Goal: Task Accomplishment & Management: Use online tool/utility

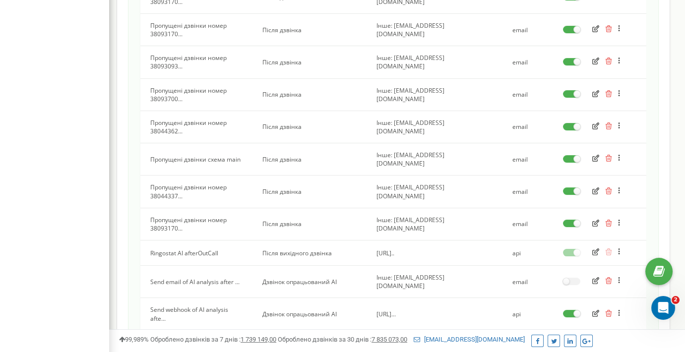
scroll to position [553, 0]
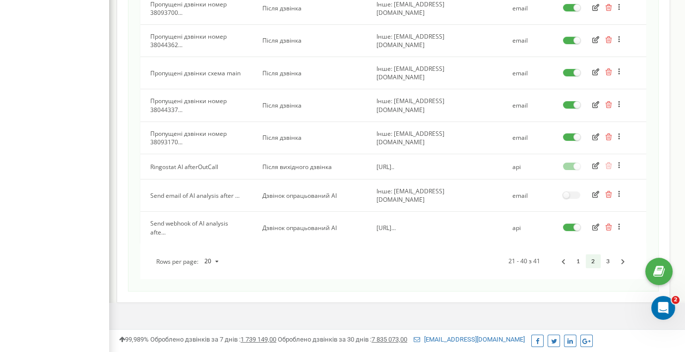
click at [591, 223] on button "button" at bounding box center [595, 228] width 13 height 10
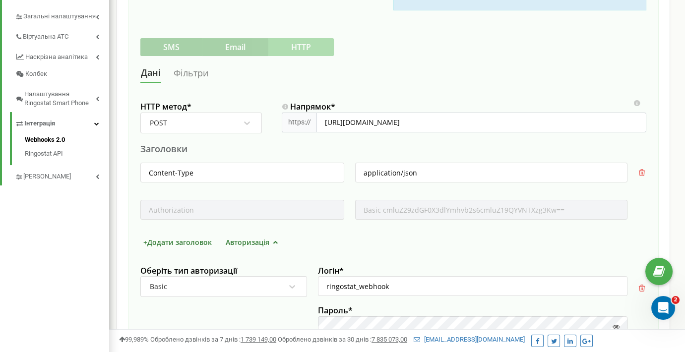
scroll to position [270, 0]
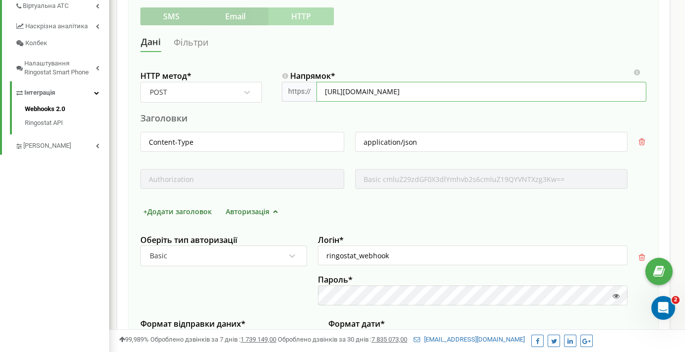
drag, startPoint x: 444, startPoint y: 93, endPoint x: 269, endPoint y: 93, distance: 175.0
click at [269, 93] on div "HTTP метод * POST Напрямок * https:// https://865123485f0d.ngrok-free.app/webho…" at bounding box center [393, 91] width 506 height 41
paste input "https://251050d782b8.ngrok-free.app"
type input "https://251050d782b8.ngrok-free.app/webhook"
click at [492, 119] on div "Заголовки" at bounding box center [393, 118] width 506 height 12
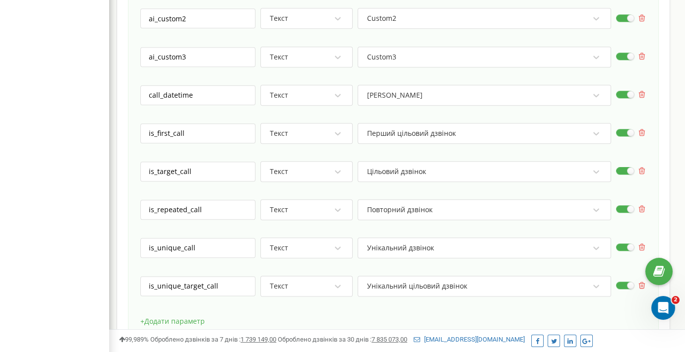
scroll to position [2644, 0]
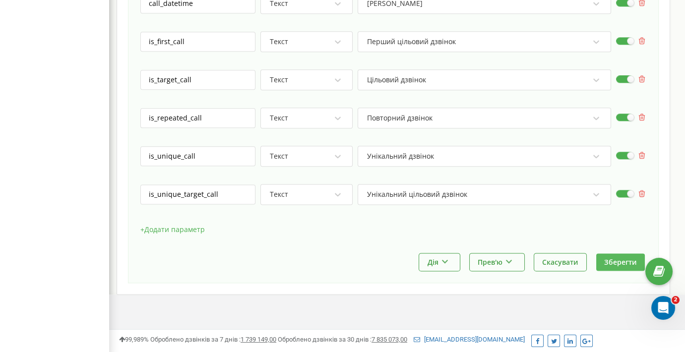
click at [615, 253] on button "Зберегти" at bounding box center [620, 261] width 49 height 17
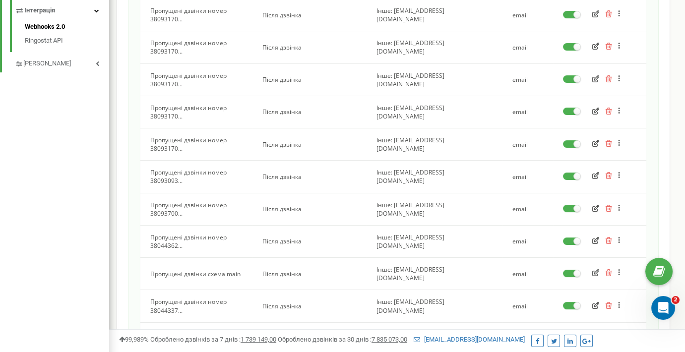
scroll to position [553, 0]
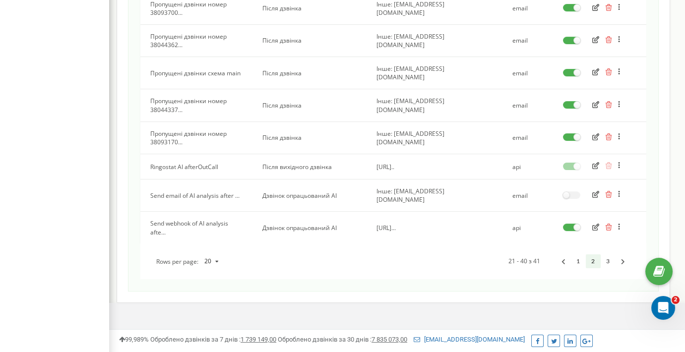
click at [594, 224] on icon "button" at bounding box center [595, 227] width 7 height 7
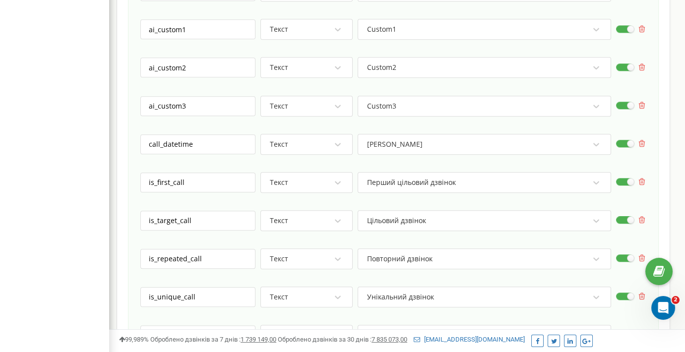
scroll to position [2644, 0]
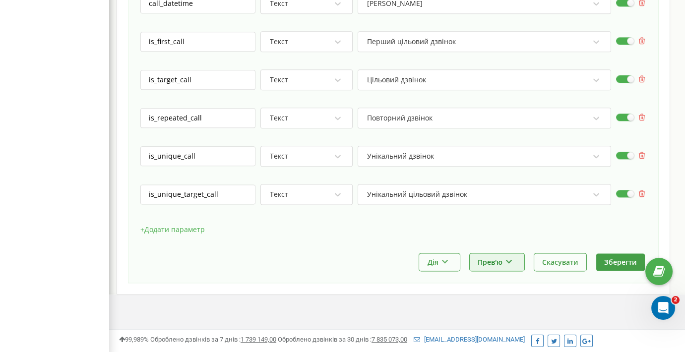
click at [500, 255] on button "Прев'ю" at bounding box center [497, 261] width 55 height 17
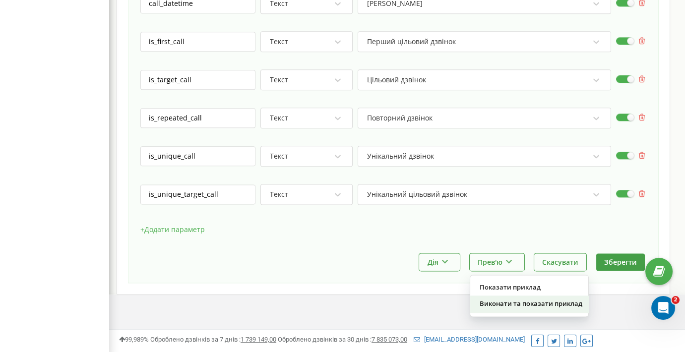
click at [502, 298] on div "Виконати та показати приклад" at bounding box center [529, 304] width 118 height 16
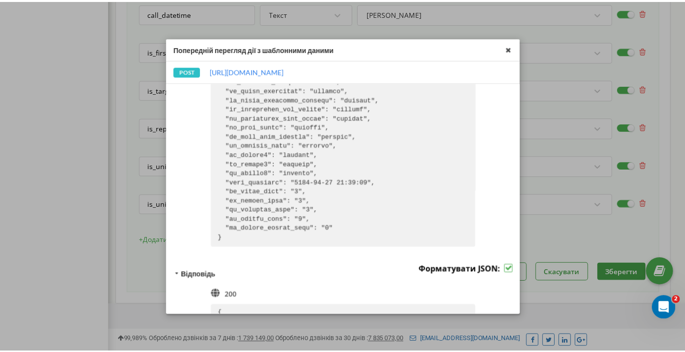
scroll to position [582, 0]
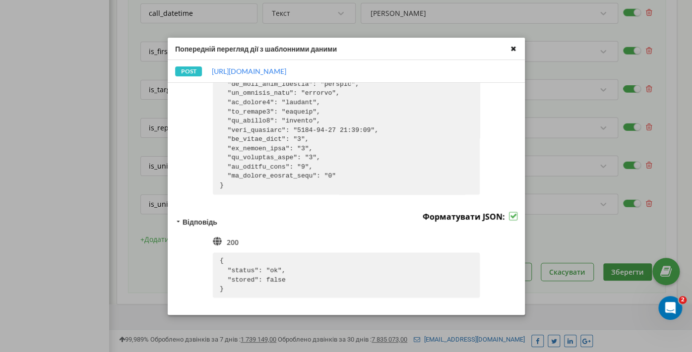
click at [513, 49] on icon at bounding box center [512, 48] width 11 height 11
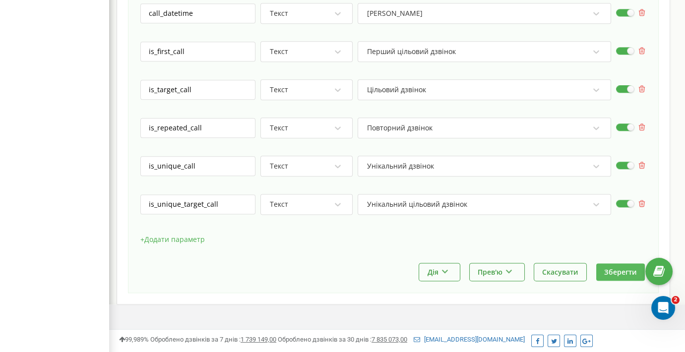
click at [634, 267] on button "Зберегти" at bounding box center [620, 271] width 49 height 17
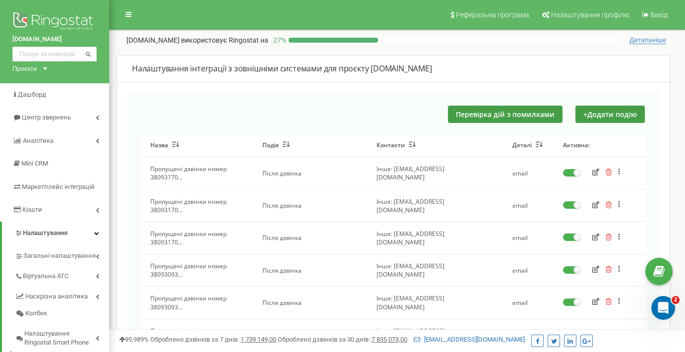
click at [345, 115] on div "Перевірка дій з помилками + Додати подію" at bounding box center [393, 114] width 506 height 17
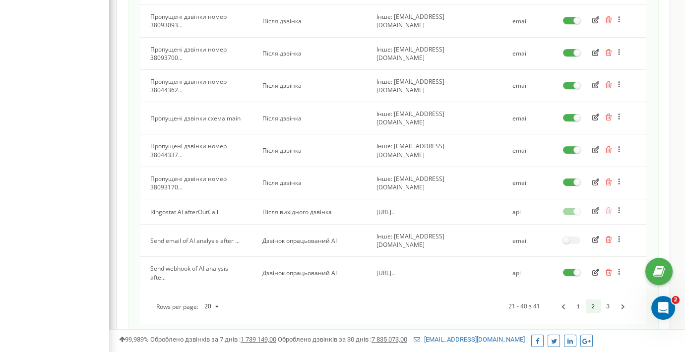
scroll to position [553, 0]
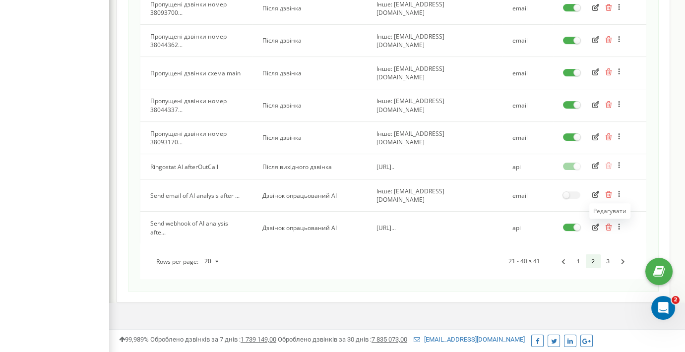
click at [592, 224] on icon "button" at bounding box center [595, 227] width 7 height 7
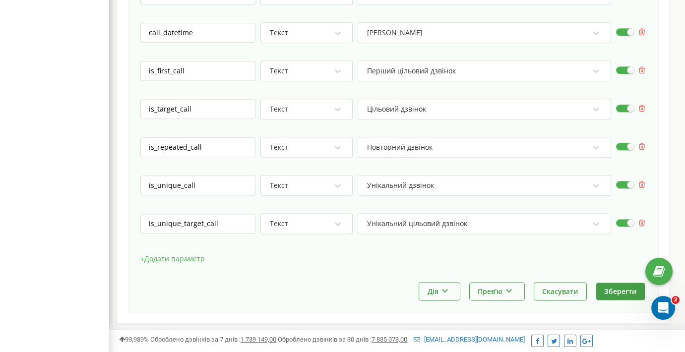
scroll to position [2644, 0]
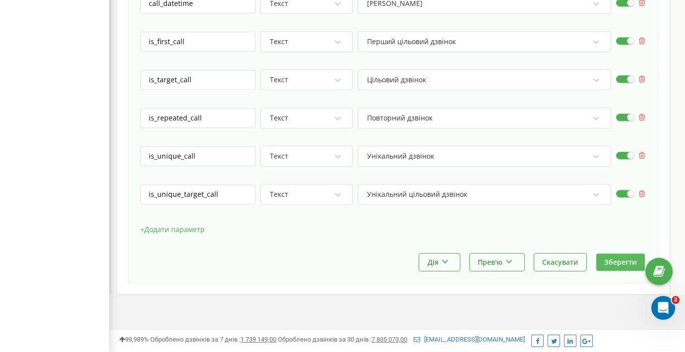
click at [620, 254] on button "Зберегти" at bounding box center [620, 261] width 49 height 17
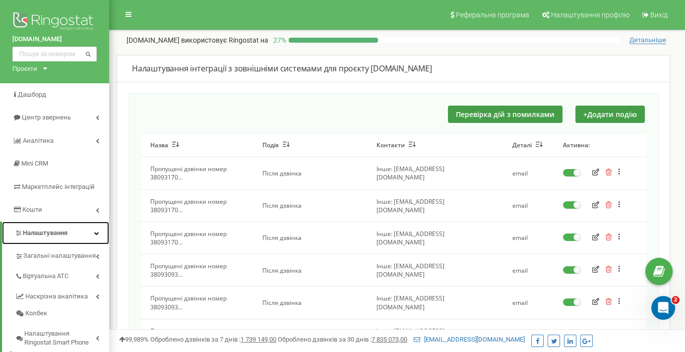
click at [62, 233] on span "Налаштування" at bounding box center [45, 232] width 45 height 7
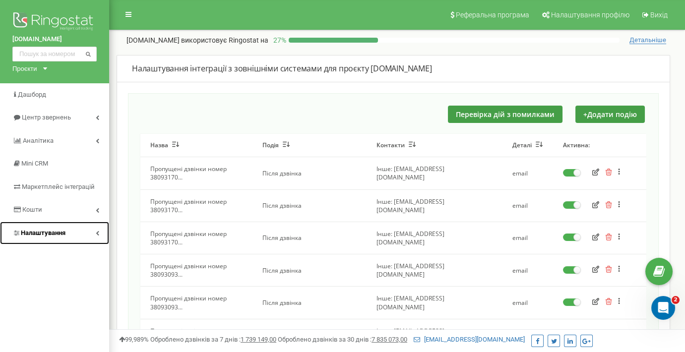
click at [62, 233] on span "Налаштування" at bounding box center [43, 232] width 45 height 7
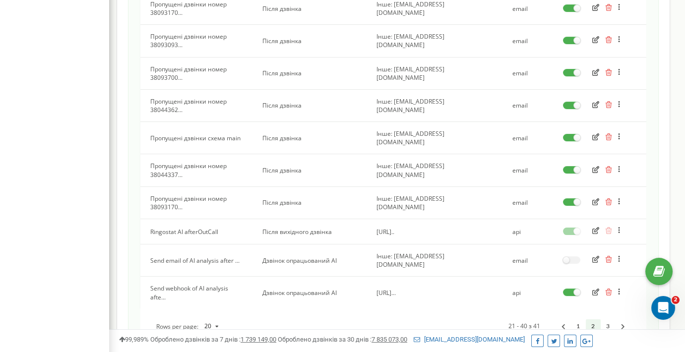
scroll to position [553, 0]
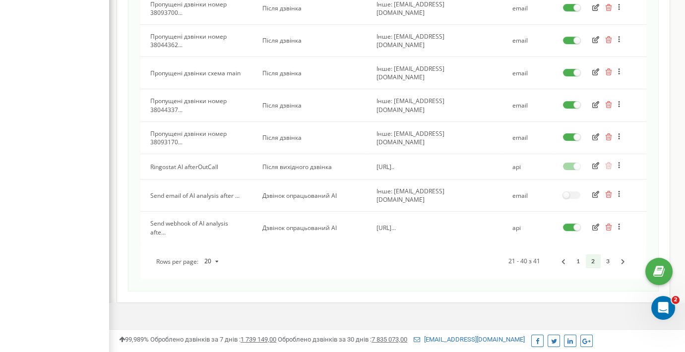
click at [595, 224] on icon "button" at bounding box center [595, 227] width 7 height 7
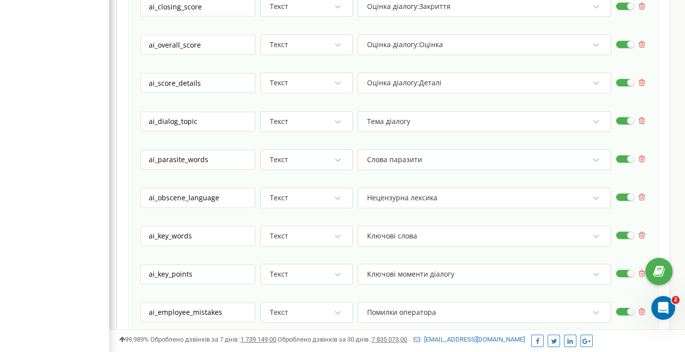
scroll to position [2644, 0]
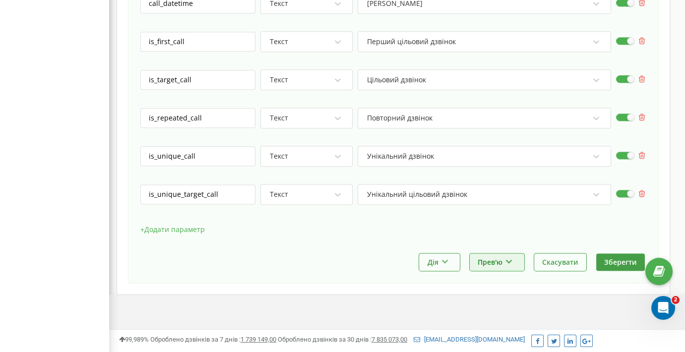
click at [500, 254] on button "Прев'ю" at bounding box center [497, 261] width 55 height 17
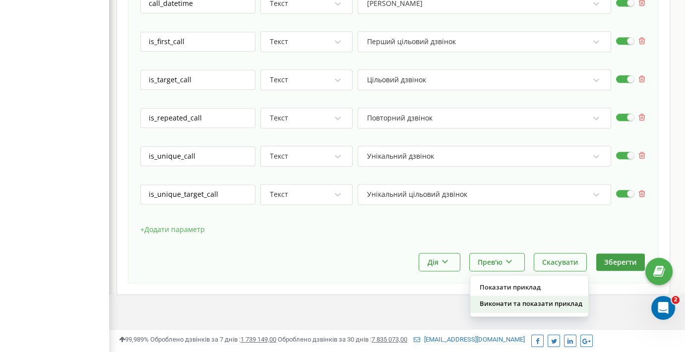
click at [514, 298] on div "Виконати та показати приклад" at bounding box center [529, 304] width 118 height 16
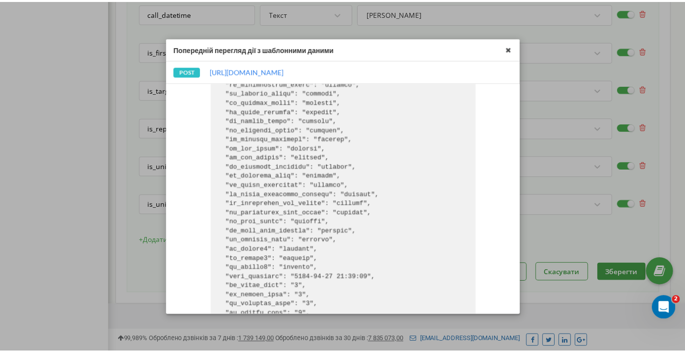
scroll to position [582, 0]
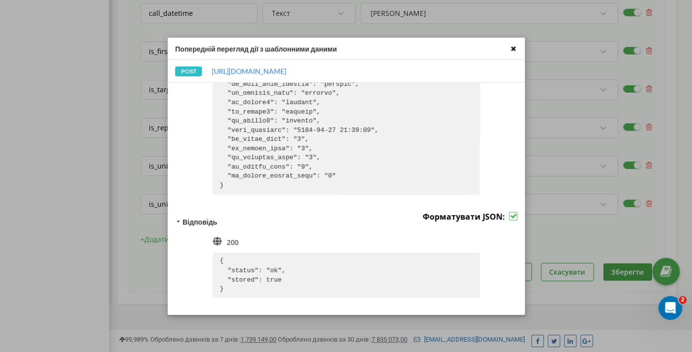
click at [514, 50] on icon at bounding box center [512, 48] width 11 height 11
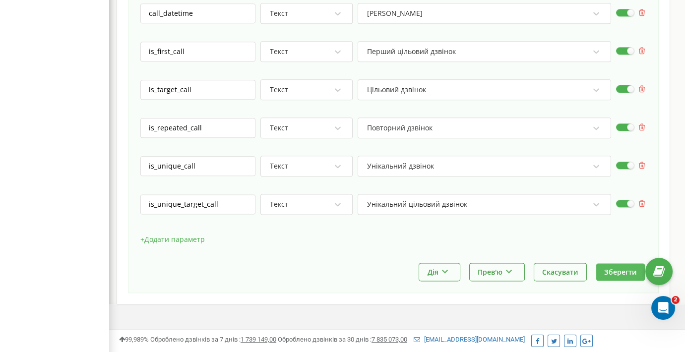
click at [622, 263] on button "Зберегти" at bounding box center [620, 271] width 49 height 17
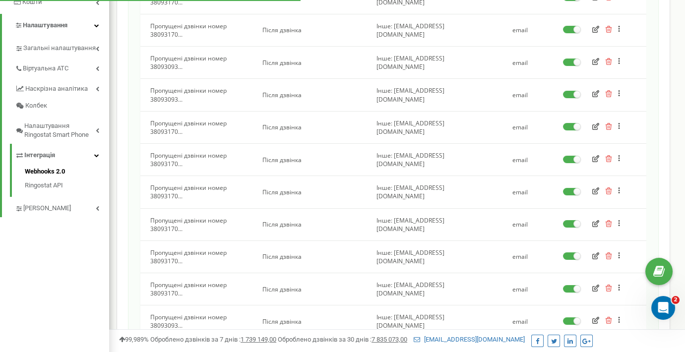
scroll to position [216, 0]
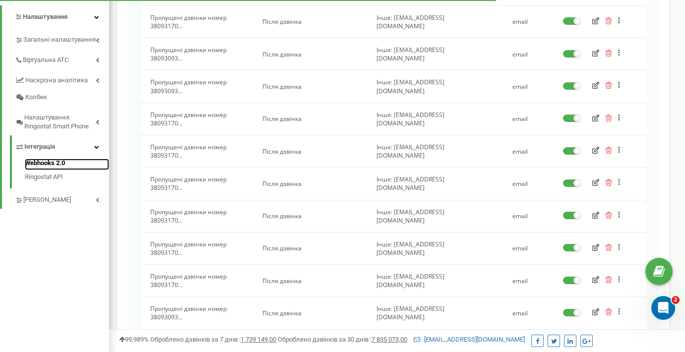
click at [35, 163] on link "Webhooks 2.0" at bounding box center [67, 165] width 84 height 12
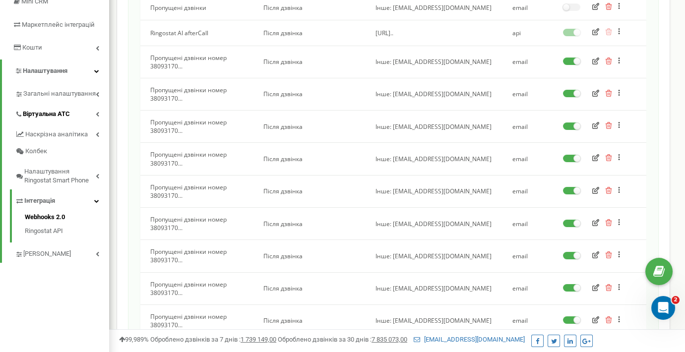
scroll to position [108, 0]
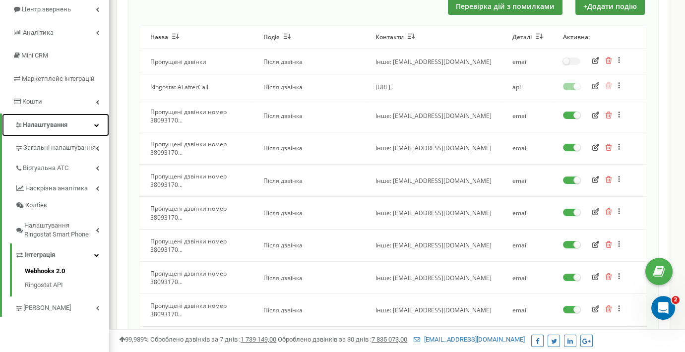
click at [54, 122] on span "Налаштування" at bounding box center [45, 124] width 45 height 7
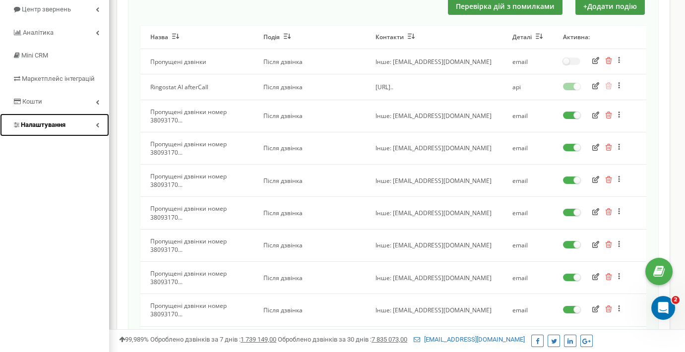
click at [55, 128] on span "Налаштування" at bounding box center [38, 124] width 53 height 9
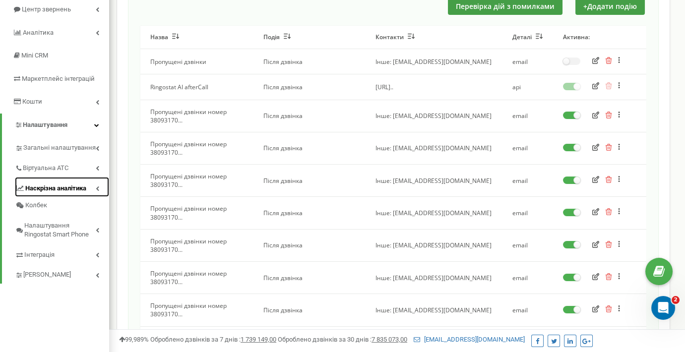
click at [64, 190] on span "Наскрізна аналітика" at bounding box center [55, 188] width 61 height 9
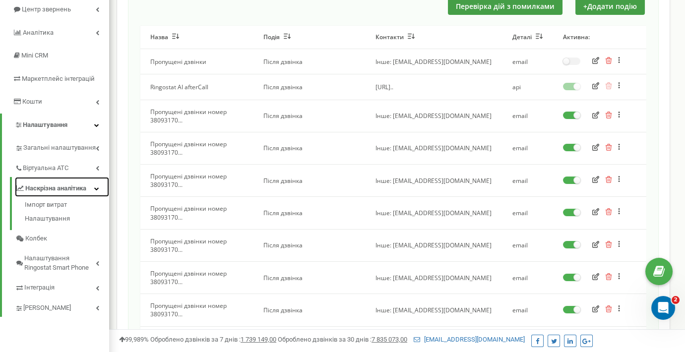
click at [66, 189] on span "Наскрізна аналітика" at bounding box center [55, 188] width 61 height 9
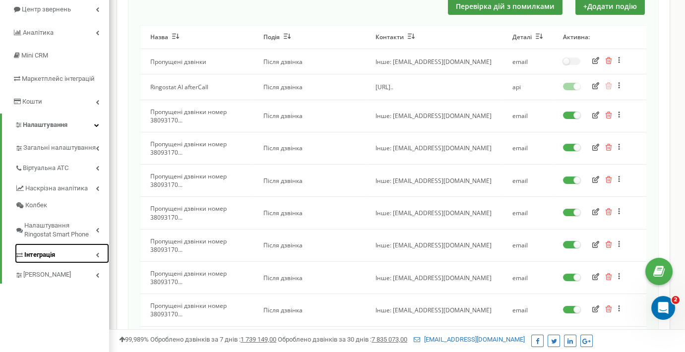
click at [55, 253] on span "Інтеграція" at bounding box center [39, 254] width 31 height 9
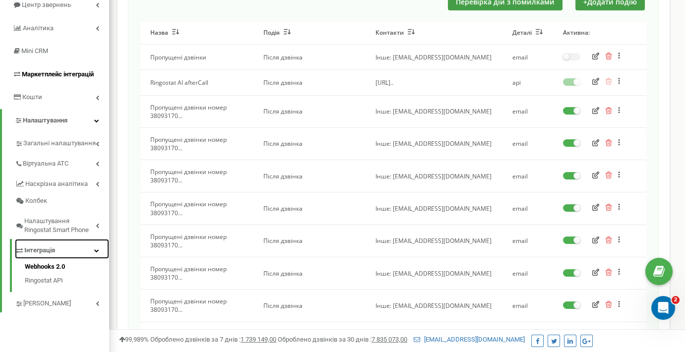
scroll to position [54, 0]
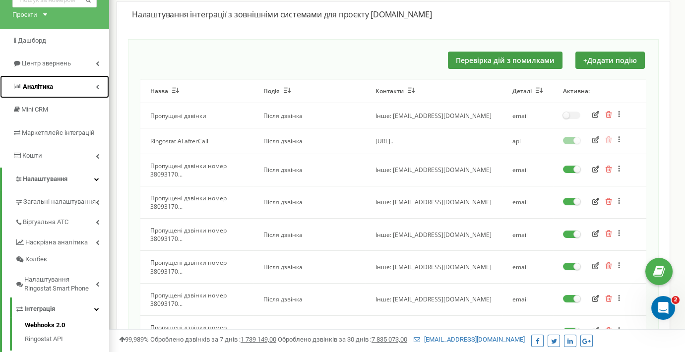
click at [40, 83] on span "Аналiтика" at bounding box center [38, 86] width 30 height 7
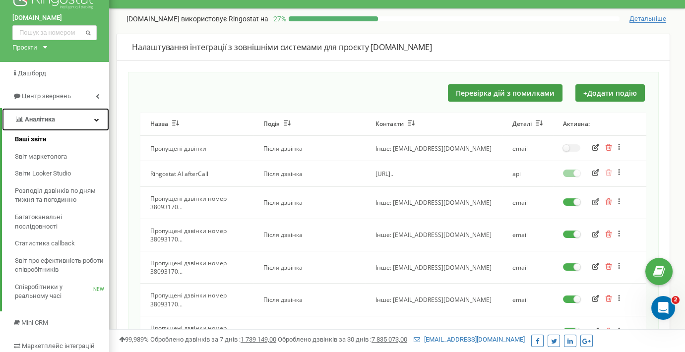
scroll to position [0, 0]
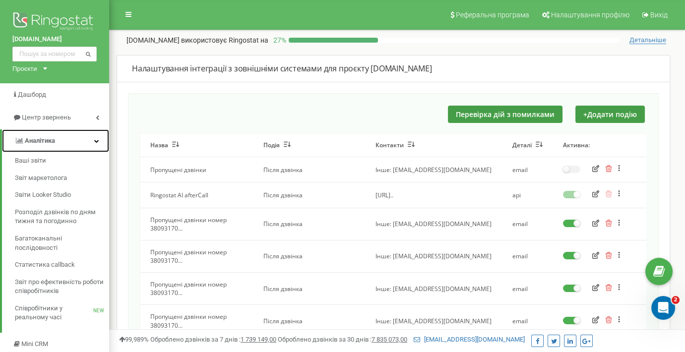
click at [80, 141] on link "Аналiтика" at bounding box center [55, 140] width 107 height 23
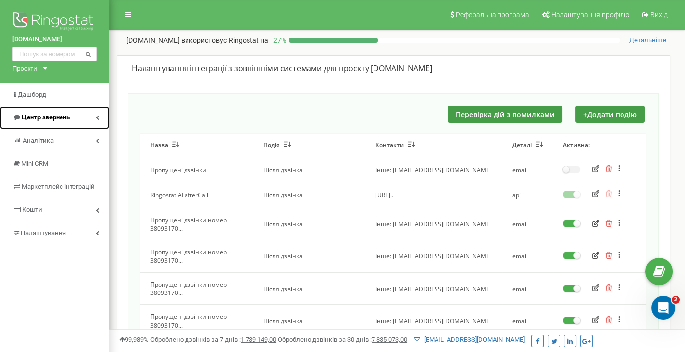
click at [81, 119] on link "Центр звернень" at bounding box center [54, 117] width 109 height 23
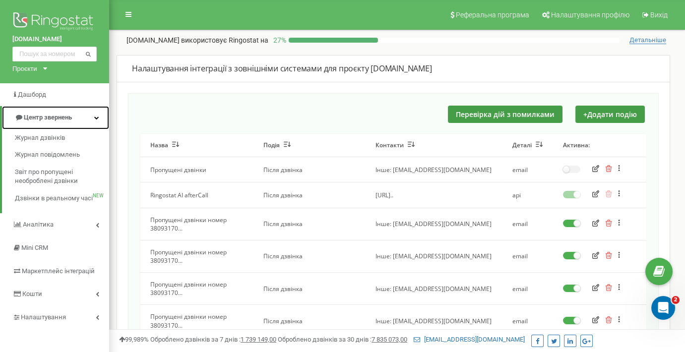
click at [96, 114] on link "Центр звернень" at bounding box center [55, 117] width 107 height 23
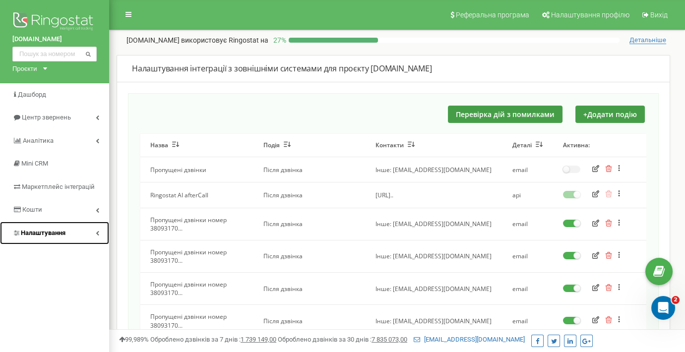
click at [66, 233] on link "Налаштування" at bounding box center [54, 233] width 109 height 23
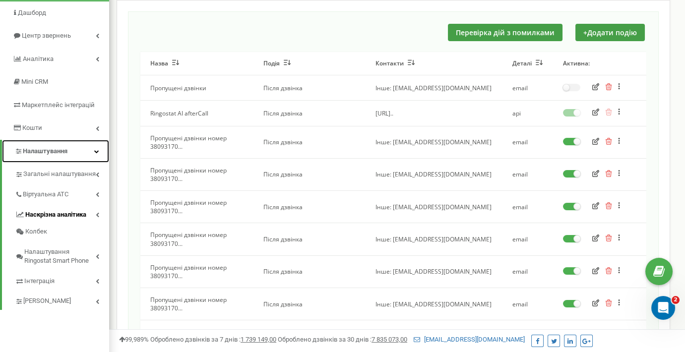
scroll to position [108, 0]
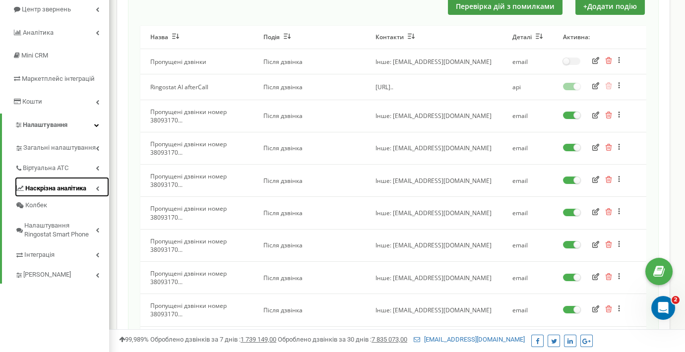
click at [65, 189] on span "Наскрізна аналітика" at bounding box center [55, 188] width 61 height 9
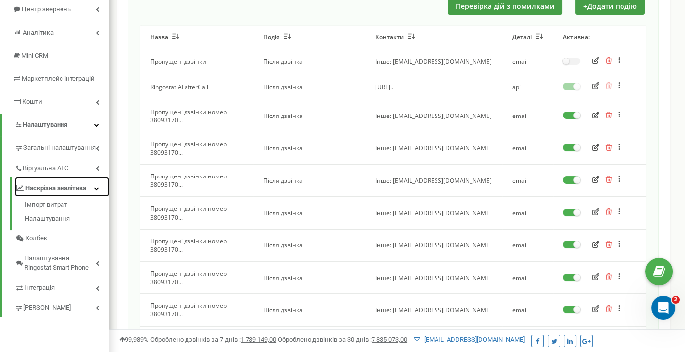
click at [65, 189] on span "Наскрізна аналітика" at bounding box center [55, 188] width 61 height 9
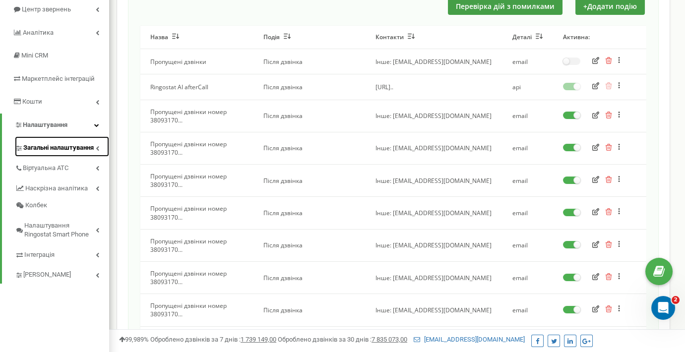
click at [84, 151] on span "Загальні налаштування" at bounding box center [58, 147] width 70 height 9
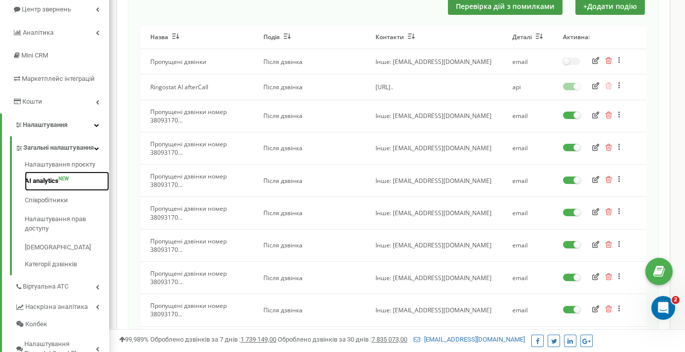
click at [41, 189] on link "AI analytics NEW" at bounding box center [67, 181] width 84 height 19
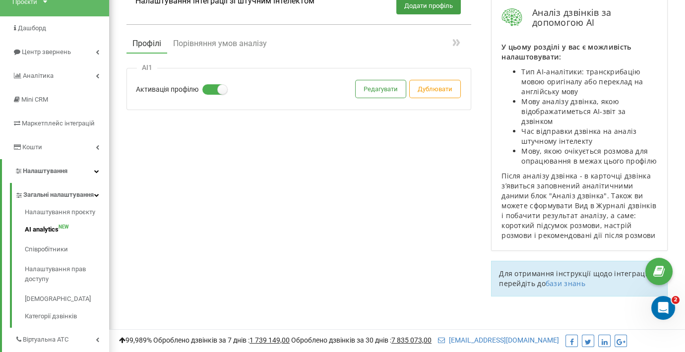
scroll to position [243, 0]
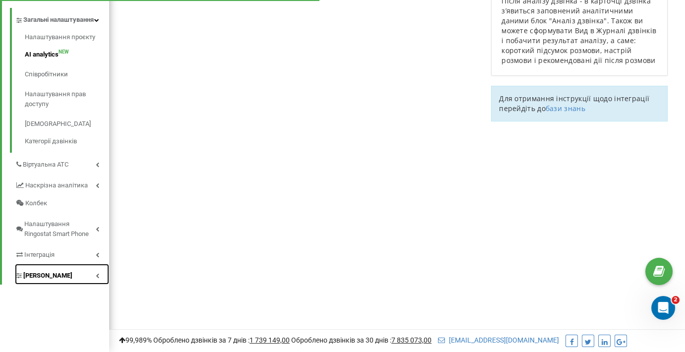
click at [59, 281] on span "[PERSON_NAME]" at bounding box center [47, 276] width 49 height 10
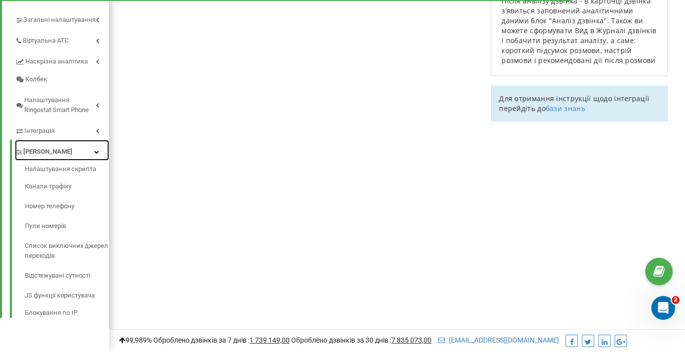
click at [94, 154] on link "[PERSON_NAME]" at bounding box center [62, 150] width 94 height 21
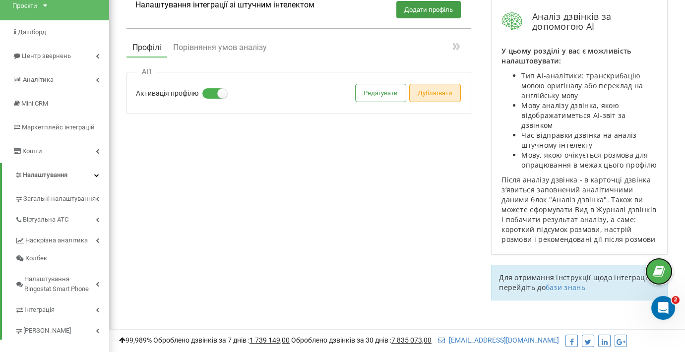
scroll to position [0, 0]
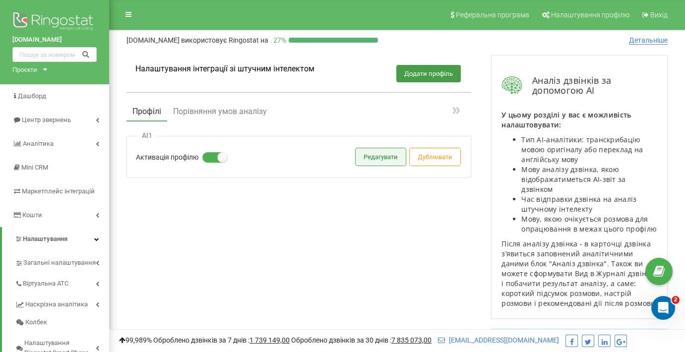
click at [393, 162] on button "Редагувати" at bounding box center [381, 156] width 50 height 17
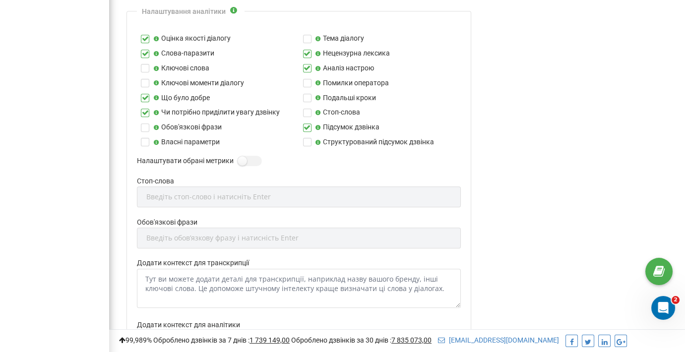
scroll to position [1135, 0]
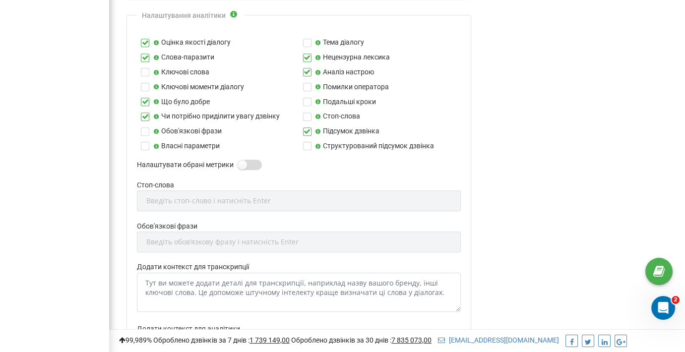
click at [245, 161] on label at bounding box center [242, 160] width 8 height 1
click at [0, 0] on input "Налаштувати обрані метрики" at bounding box center [0, 0] width 0 height 0
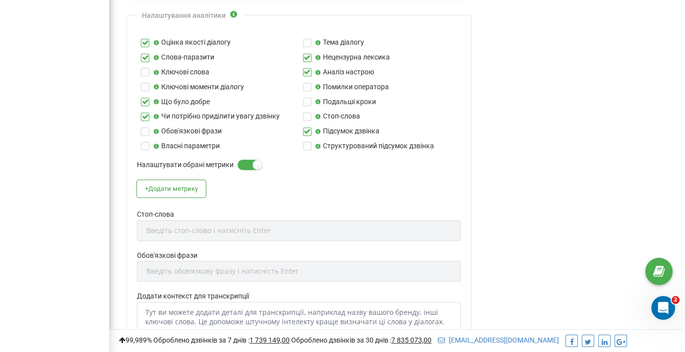
click at [246, 161] on label at bounding box center [242, 160] width 8 height 1
click at [0, 0] on input "Налаштувати обрані метрики" at bounding box center [0, 0] width 0 height 0
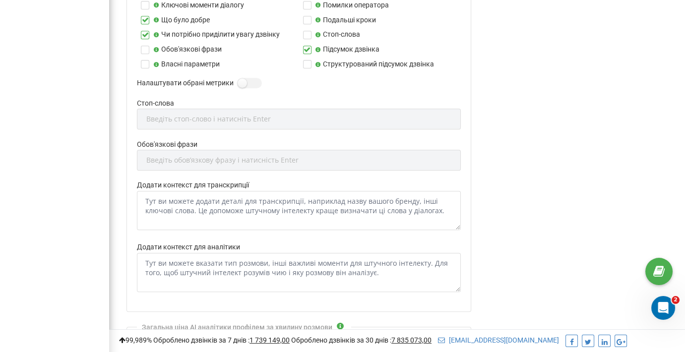
scroll to position [1244, 0]
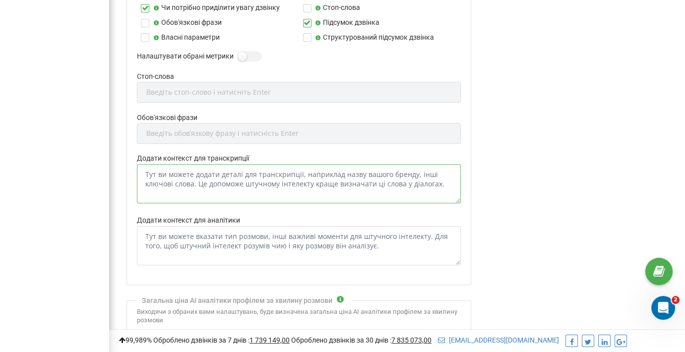
click at [245, 177] on textarea "Додати контекст для транскрипції" at bounding box center [299, 183] width 324 height 39
click at [129, 147] on div "Налаштування аналітики Оцінка якості діалогу Тема діалогу Слова-паразити Неценз…" at bounding box center [298, 95] width 345 height 379
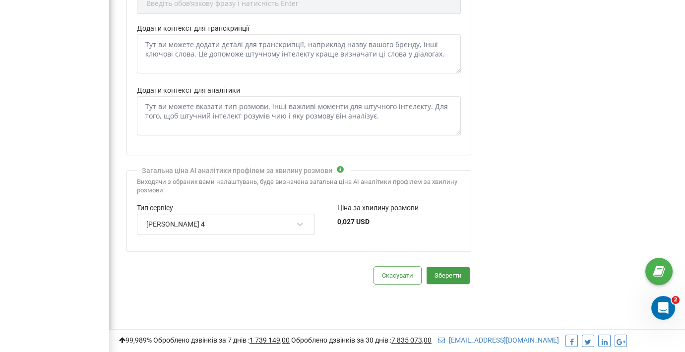
scroll to position [1388, 0]
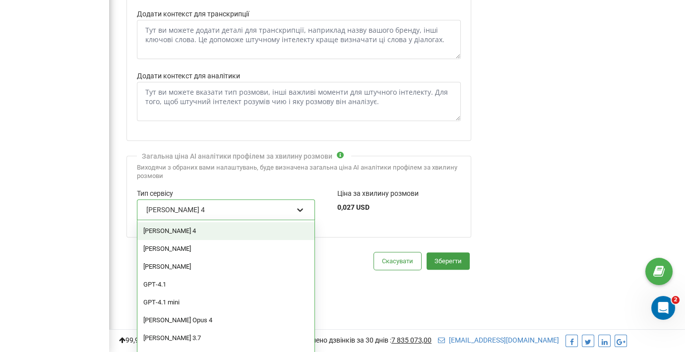
click at [299, 205] on icon at bounding box center [300, 210] width 10 height 10
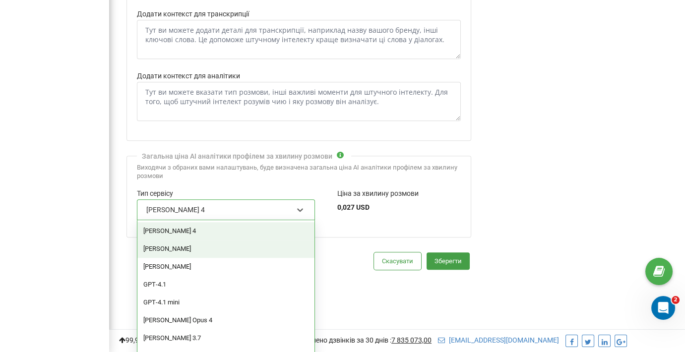
click at [220, 243] on div "Claude Opus" at bounding box center [225, 249] width 177 height 18
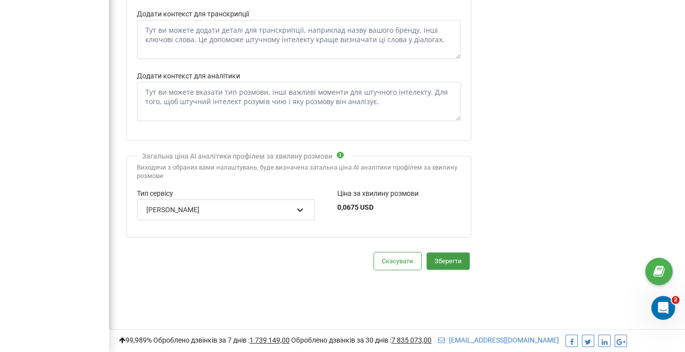
click at [304, 204] on div at bounding box center [300, 209] width 13 height 13
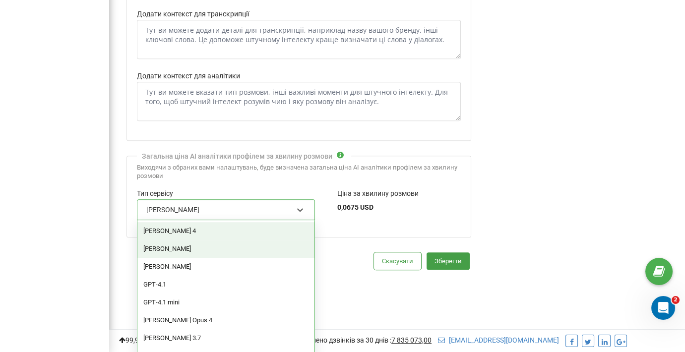
click at [239, 228] on div "Claude Sonnet 4" at bounding box center [225, 231] width 177 height 18
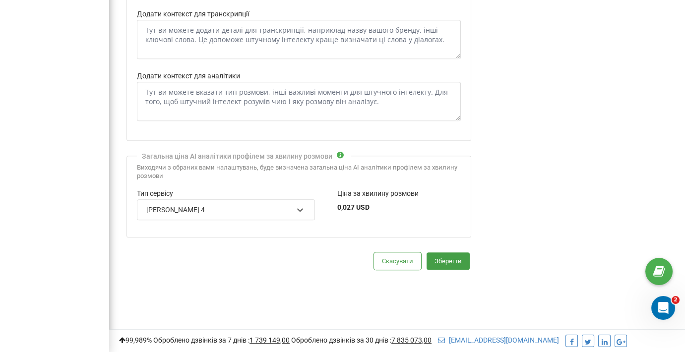
click at [389, 262] on button "Скасувати" at bounding box center [397, 260] width 47 height 17
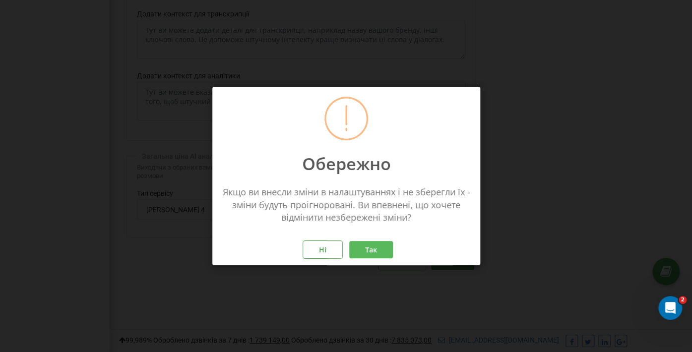
click at [370, 247] on button "Так" at bounding box center [371, 249] width 44 height 17
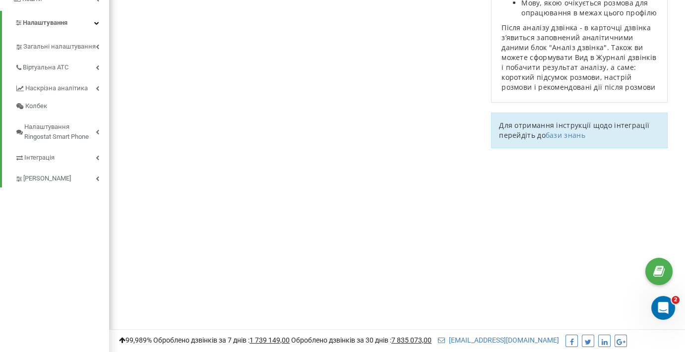
scroll to position [54, 0]
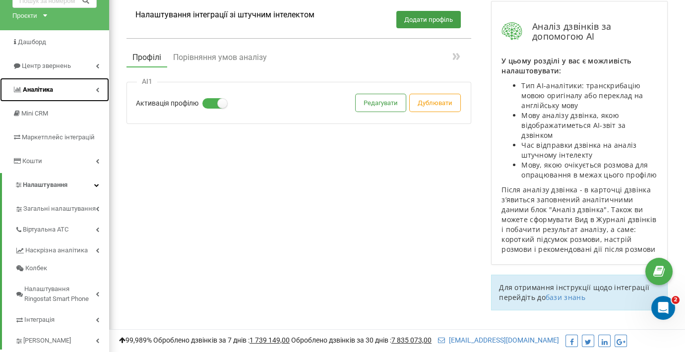
click at [91, 86] on link "Аналiтика" at bounding box center [54, 90] width 109 height 24
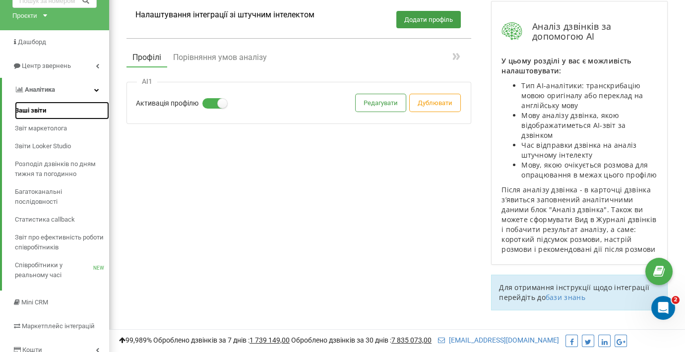
click at [29, 106] on span "Ваші звіти" at bounding box center [30, 111] width 31 height 10
click at [100, 87] on link "Аналiтика" at bounding box center [55, 90] width 107 height 24
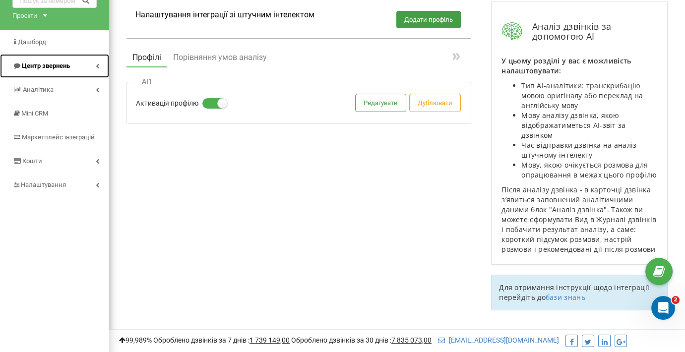
click at [100, 68] on link "Центр звернень" at bounding box center [54, 66] width 109 height 24
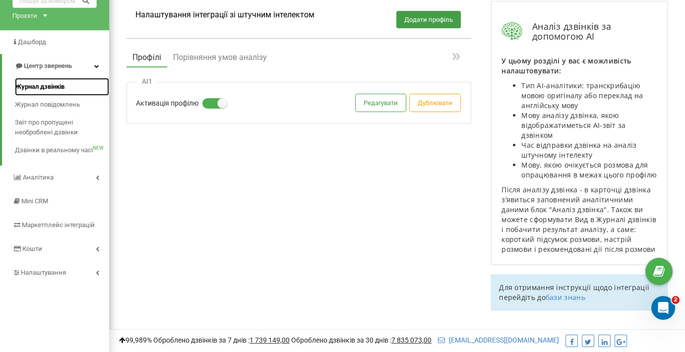
click at [44, 88] on span "Журнал дзвінків" at bounding box center [40, 87] width 50 height 10
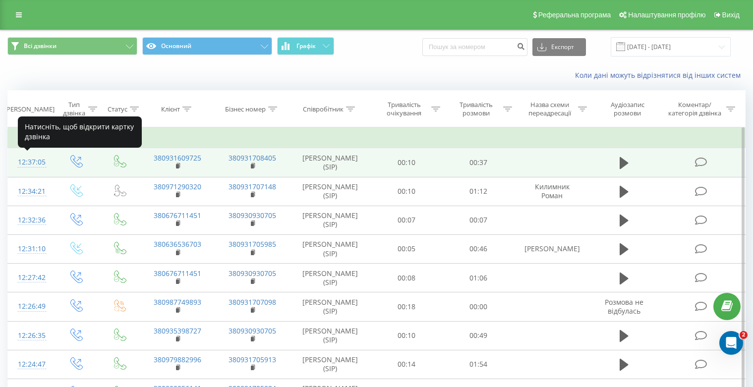
click at [35, 164] on div "12:37:05" at bounding box center [31, 162] width 26 height 19
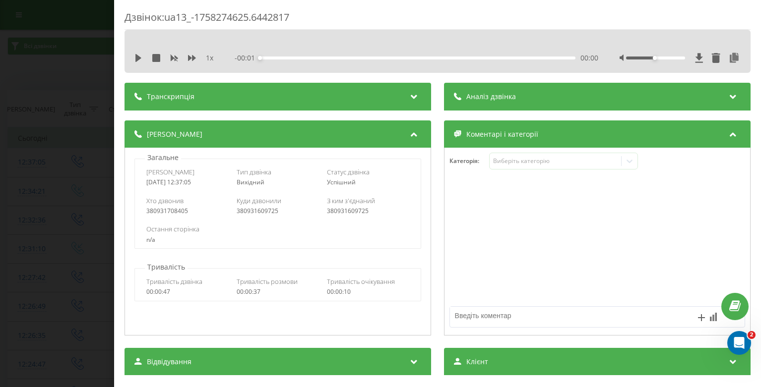
click at [327, 94] on div "Транскрипція" at bounding box center [277, 97] width 306 height 28
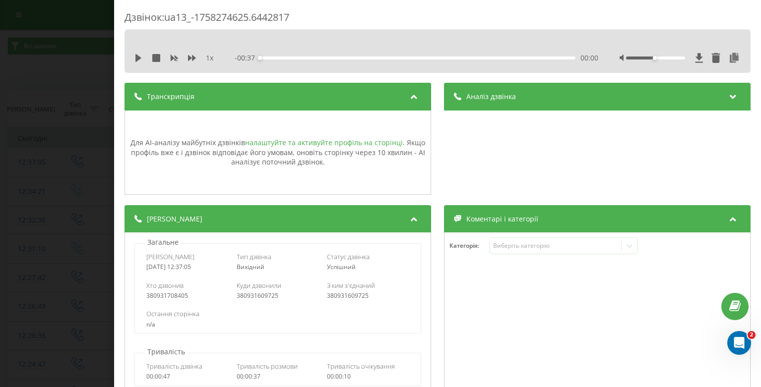
click at [330, 146] on link "налаштуйте та активуйте профіль на сторінці" at bounding box center [324, 142] width 158 height 9
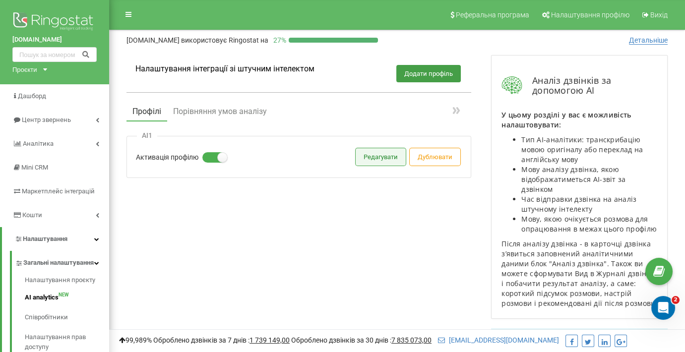
click at [377, 158] on button "Редагувати" at bounding box center [381, 156] width 50 height 17
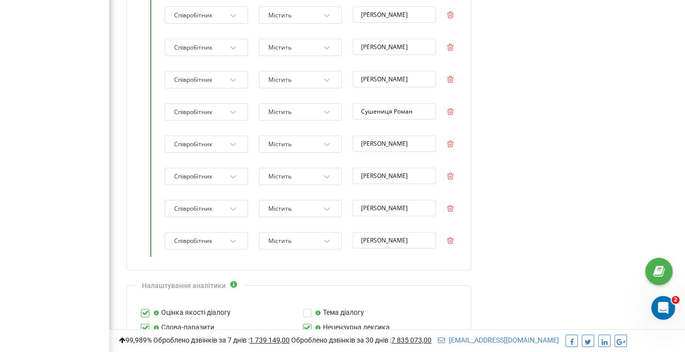
scroll to position [649, 0]
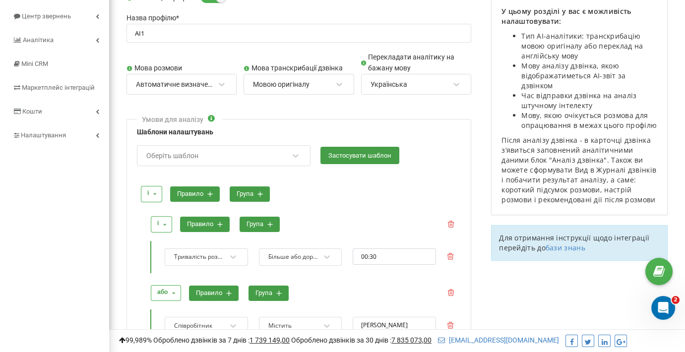
scroll to position [26, 0]
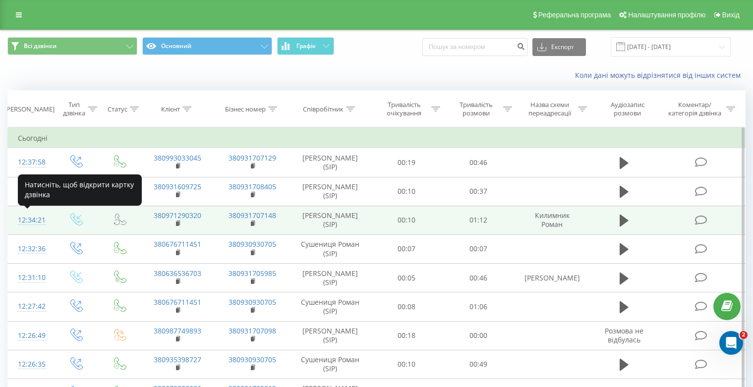
click at [25, 220] on div "12:34:21" at bounding box center [31, 220] width 26 height 19
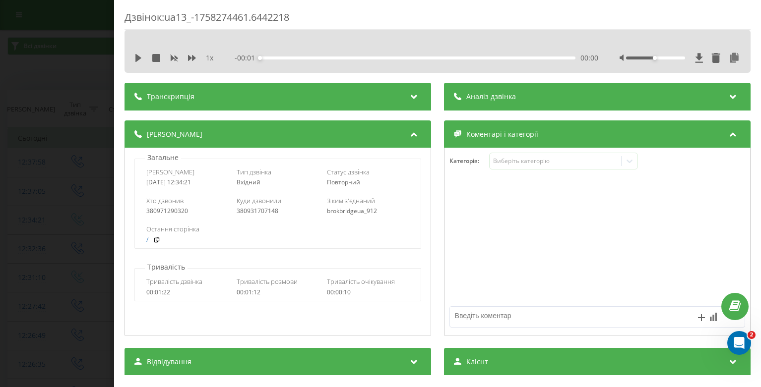
click at [394, 94] on div "Транскрипція" at bounding box center [277, 97] width 306 height 28
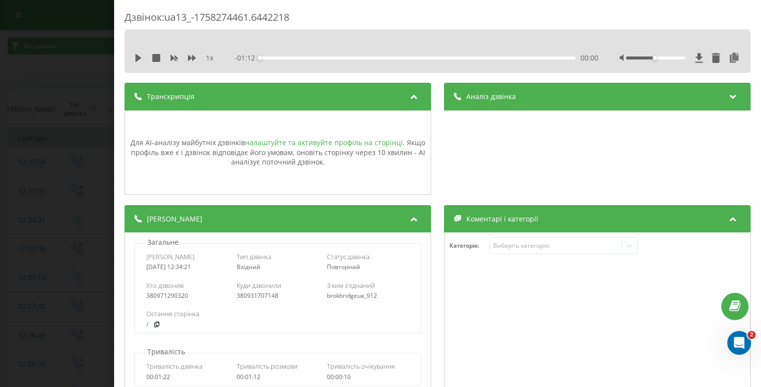
click at [316, 143] on link "налаштуйте та активуйте профіль на сторінці" at bounding box center [324, 142] width 158 height 9
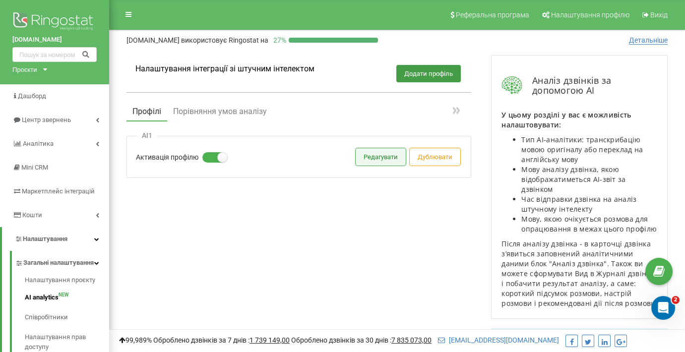
click at [366, 157] on button "Редагувати" at bounding box center [381, 156] width 50 height 17
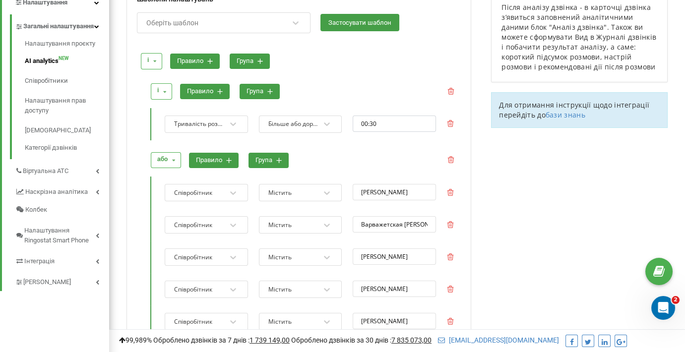
scroll to position [198, 0]
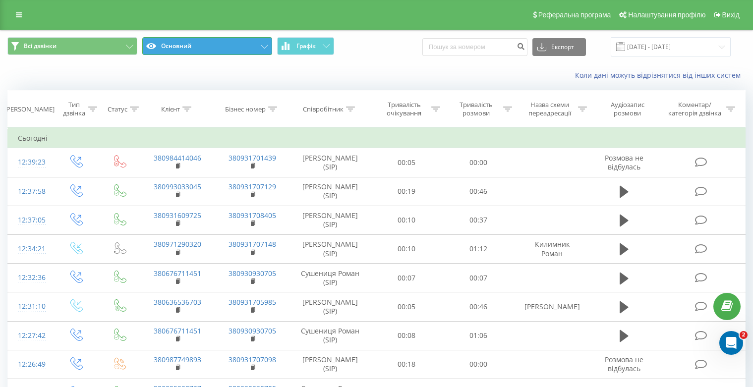
click at [263, 44] on button "Основний" at bounding box center [207, 46] width 130 height 18
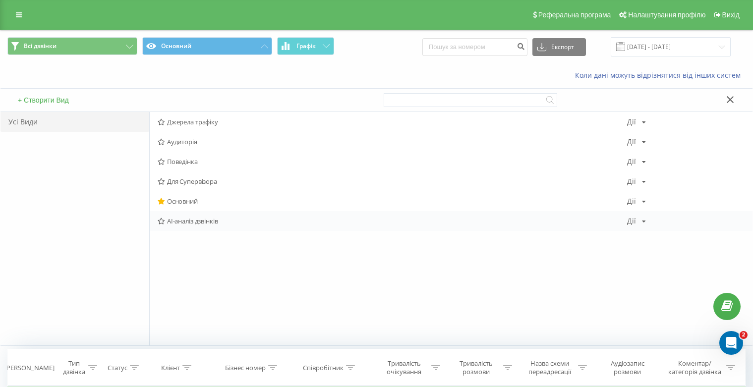
click at [201, 223] on span "AI-аналіз дзвінків" at bounding box center [393, 221] width 470 height 7
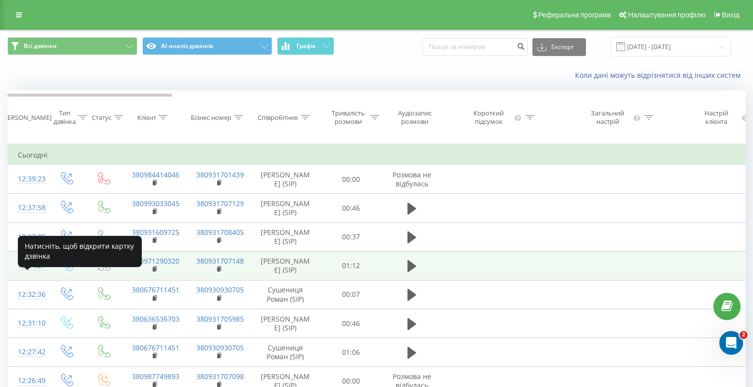
click at [37, 276] on div "12:34:21" at bounding box center [28, 265] width 20 height 19
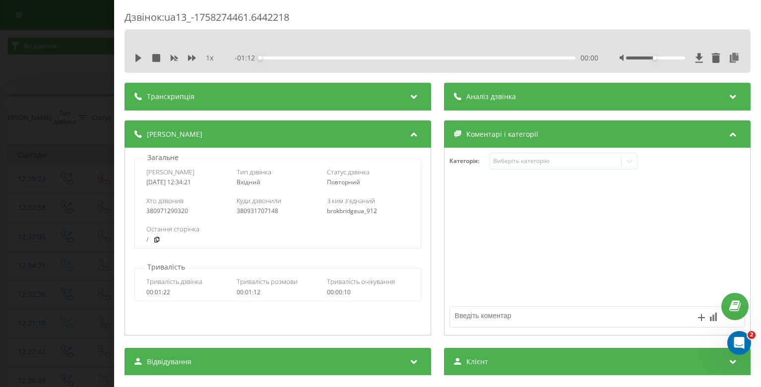
click at [301, 88] on div "Транскрипція" at bounding box center [277, 97] width 306 height 28
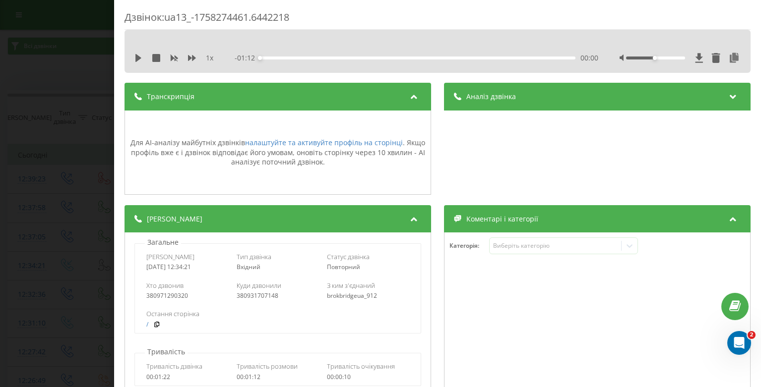
click at [415, 99] on icon at bounding box center [414, 95] width 12 height 10
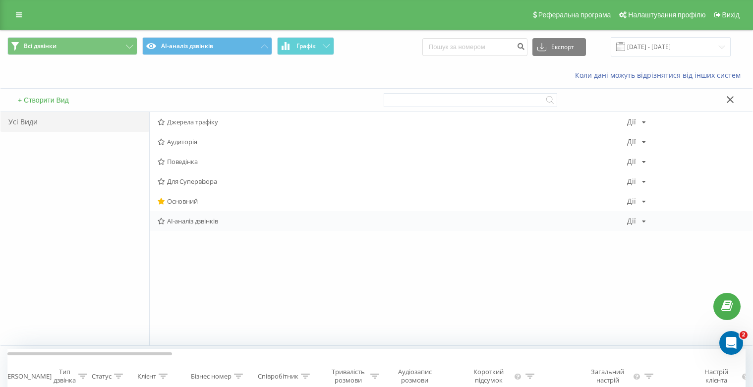
click at [648, 222] on div "AI-аналіз дзвінків Дії Редагувати Копіювати Видалити За замовчуванням Поділитися" at bounding box center [451, 221] width 603 height 20
click at [645, 223] on icon at bounding box center [644, 222] width 4 height 6
click at [670, 234] on div "Редагувати Копіювати Видалити За замовчуванням Поділитися" at bounding box center [675, 271] width 96 height 93
click at [255, 219] on span "AI-аналіз дзвінків" at bounding box center [393, 221] width 470 height 7
click at [642, 220] on icon at bounding box center [644, 222] width 4 height 6
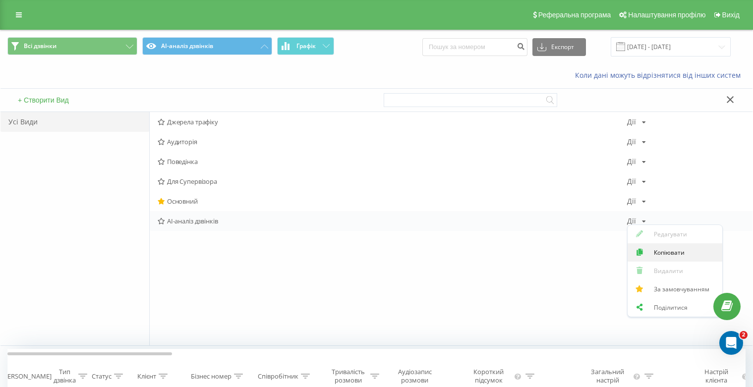
click at [664, 251] on span "Копіювати" at bounding box center [669, 252] width 31 height 8
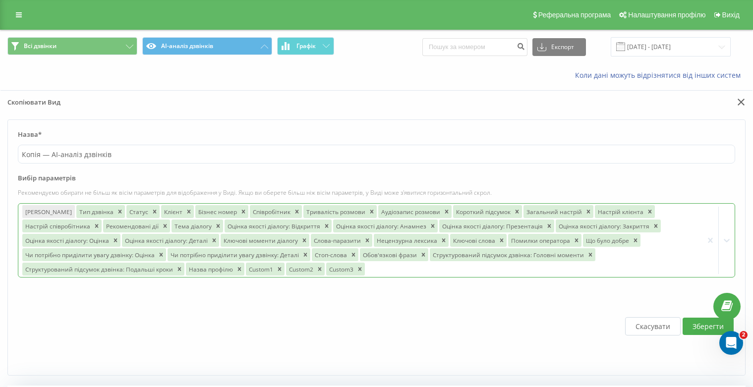
click at [465, 267] on div "Дата дзвінка Тип дзвінка Статус Клієнт Бізнес номер Співробітник Тривалість роз…" at bounding box center [376, 240] width 717 height 74
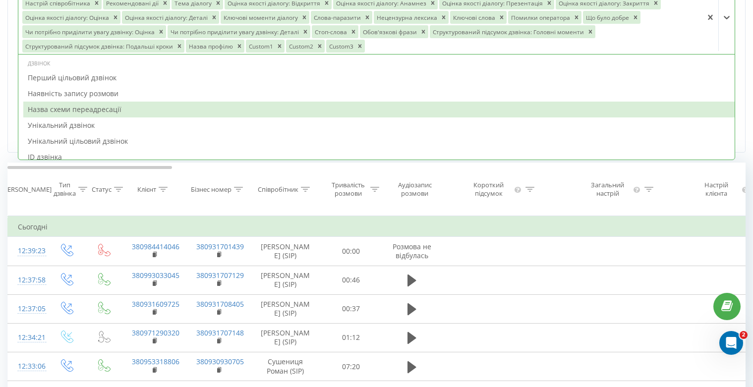
scroll to position [298, 0]
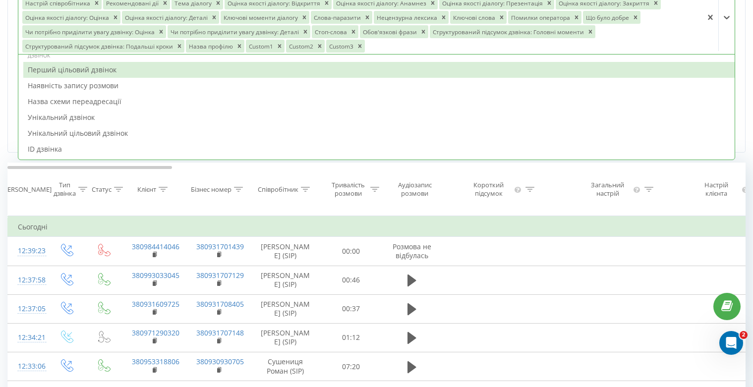
click at [697, 37] on div "Дата дзвінка Тип дзвінка Статус Клієнт Бізнес номер Співробітник Тривалість роз…" at bounding box center [360, 17] width 684 height 73
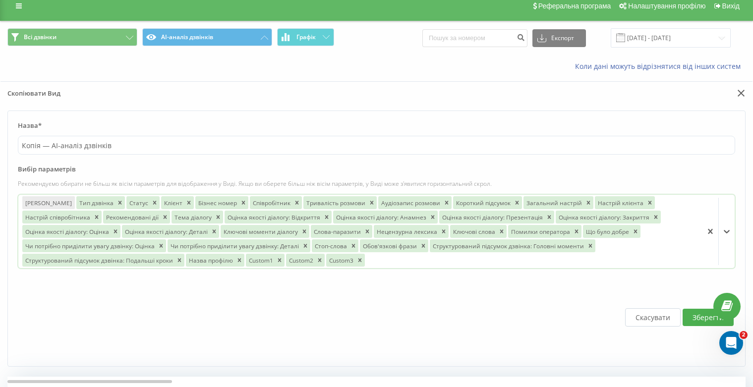
scroll to position [0, 0]
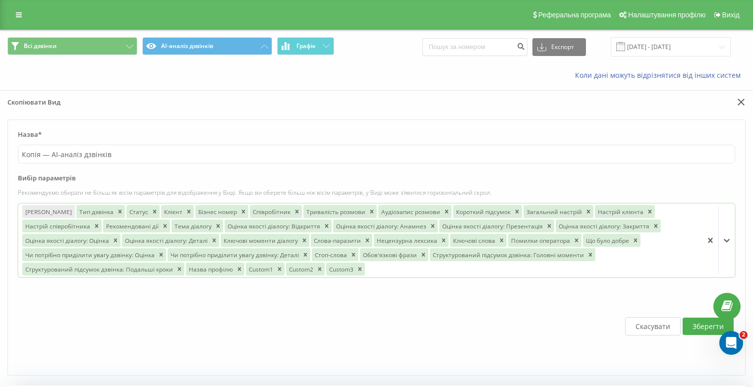
click at [373, 268] on div "Дата дзвінка Тип дзвінка Статус Клієнт Бізнес номер Співробітник Тривалість роз…" at bounding box center [376, 240] width 717 height 74
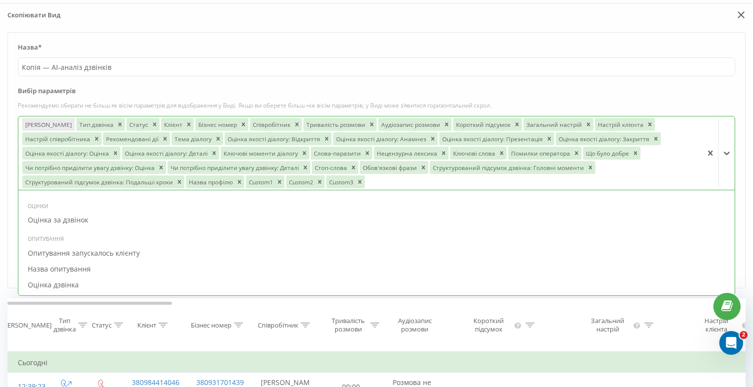
scroll to position [605, 0]
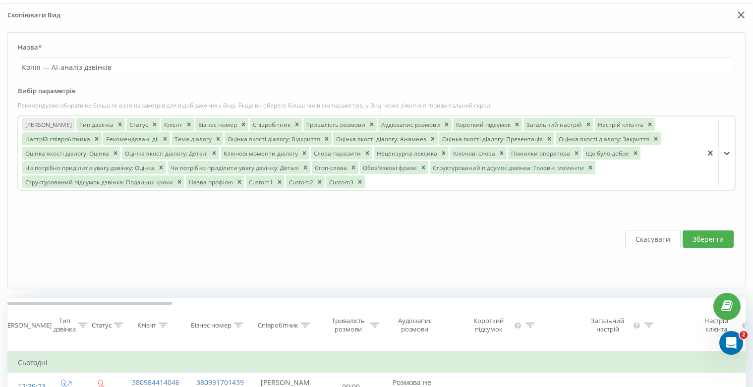
click at [385, 181] on div at bounding box center [532, 181] width 333 height 11
click at [648, 237] on button "Скасувати" at bounding box center [653, 239] width 56 height 18
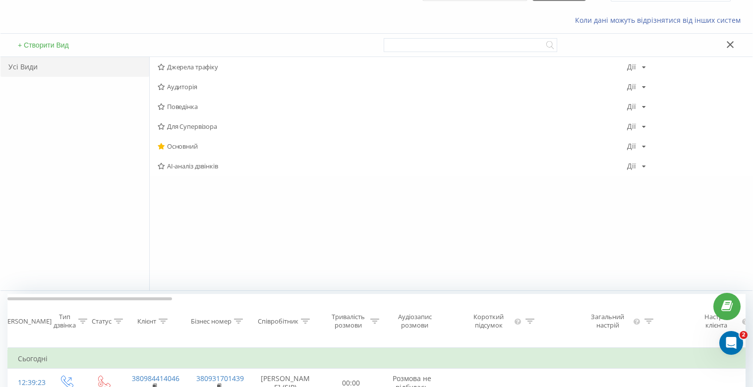
scroll to position [54, 0]
click at [644, 171] on icon at bounding box center [644, 168] width 4 height 6
click at [481, 230] on div "[PERSON_NAME] трафіку [PERSON_NAME] Копіювати Видалити За замовчуванням Поділит…" at bounding box center [450, 175] width 603 height 234
